Goal: Task Accomplishment & Management: Complete application form

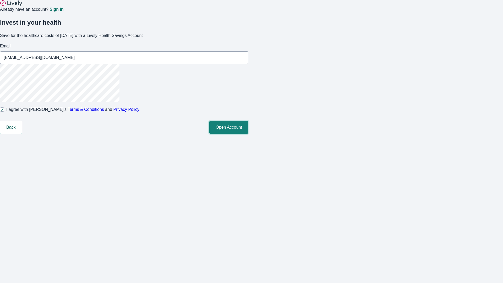
click at [248, 134] on button "Open Account" at bounding box center [228, 127] width 39 height 13
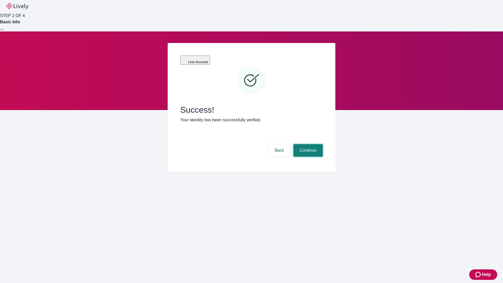
click at [307, 144] on button "Continue" at bounding box center [307, 150] width 29 height 13
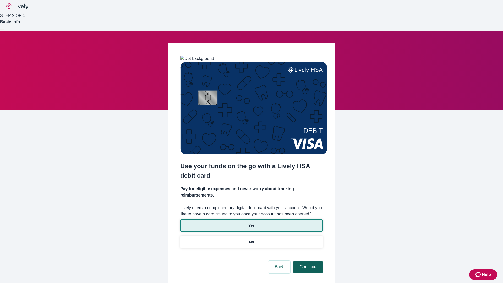
click at [251, 223] on p "Yes" at bounding box center [251, 225] width 6 height 5
click at [307, 261] on button "Continue" at bounding box center [307, 267] width 29 height 13
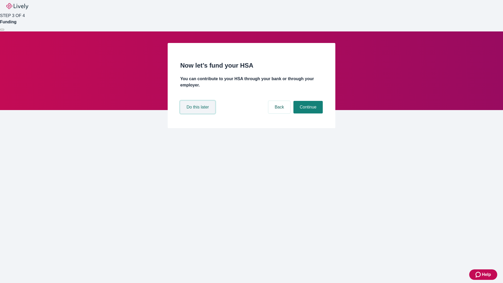
click at [198, 113] on button "Do this later" at bounding box center [197, 107] width 35 height 13
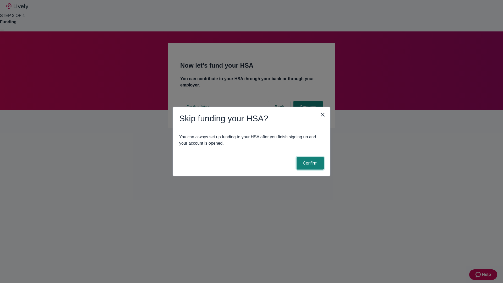
click at [309, 163] on button "Confirm" at bounding box center [309, 163] width 27 height 13
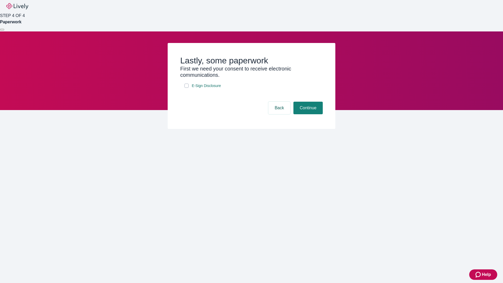
click at [186, 88] on input "E-Sign Disclosure" at bounding box center [186, 86] width 4 height 4
checkbox input "true"
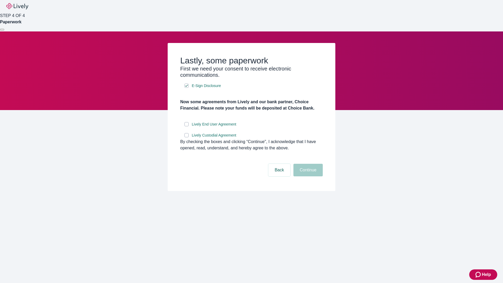
click at [186, 126] on input "Lively End User Agreement" at bounding box center [186, 124] width 4 height 4
checkbox input "true"
click at [186, 137] on input "Lively Custodial Agreement" at bounding box center [186, 135] width 4 height 4
checkbox input "true"
click at [307, 176] on button "Continue" at bounding box center [307, 170] width 29 height 13
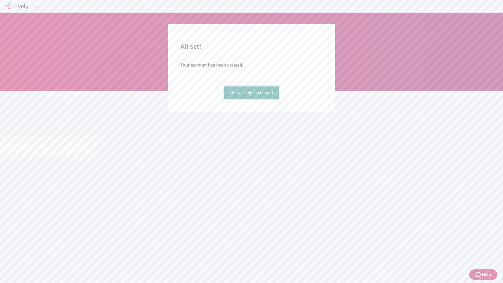
click at [251, 99] on link "Go to Lively dashboard" at bounding box center [252, 92] width 56 height 13
